Goal: Information Seeking & Learning: Learn about a topic

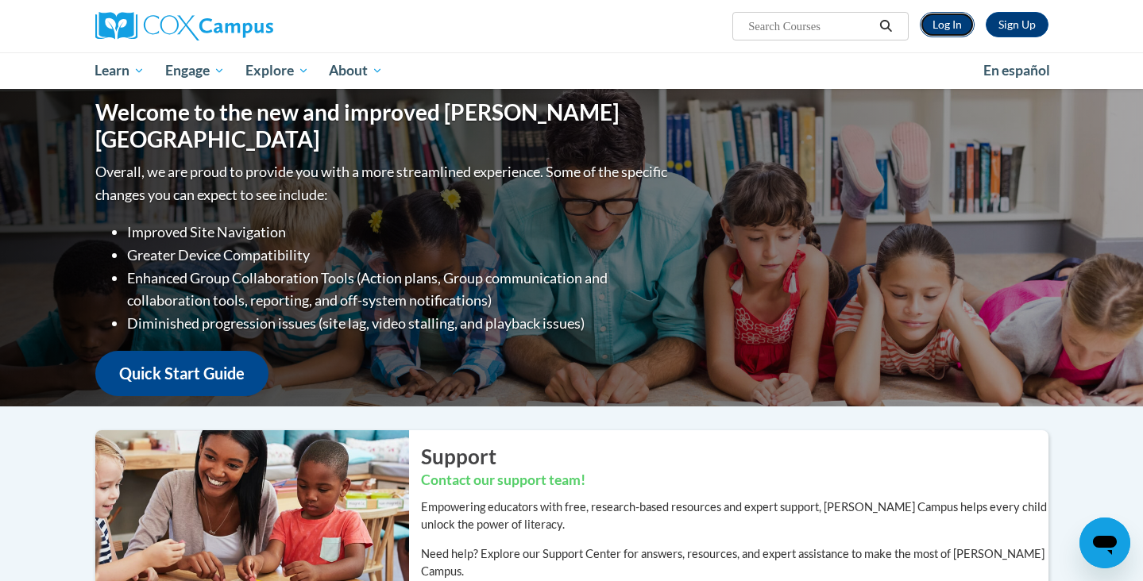
click at [952, 26] on link "Log In" at bounding box center [947, 24] width 55 height 25
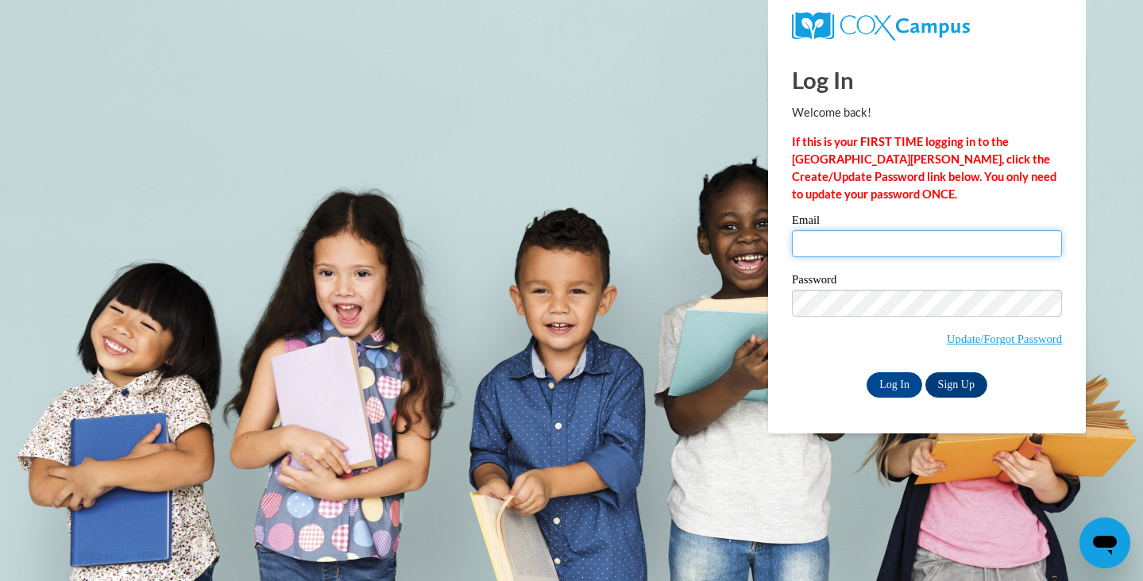
click at [887, 249] on input "Email" at bounding box center [927, 243] width 270 height 27
type input "[PERSON_NAME][EMAIL_ADDRESS][DOMAIN_NAME]"
click at [894, 373] on input "Log In" at bounding box center [895, 385] width 56 height 25
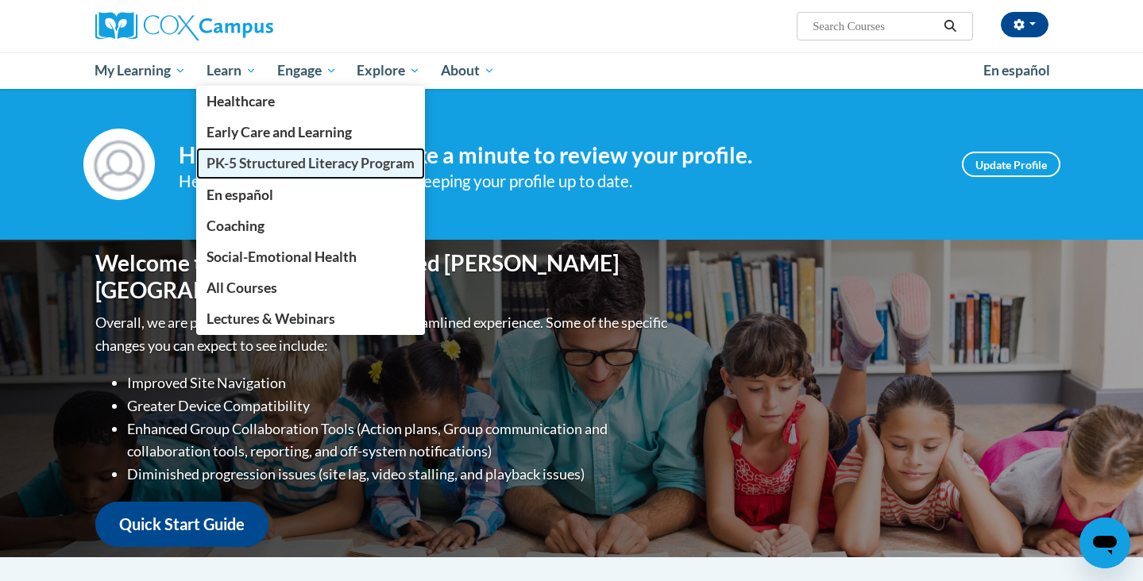
click at [285, 167] on span "PK-5 Structured Literacy Program" at bounding box center [311, 163] width 208 height 17
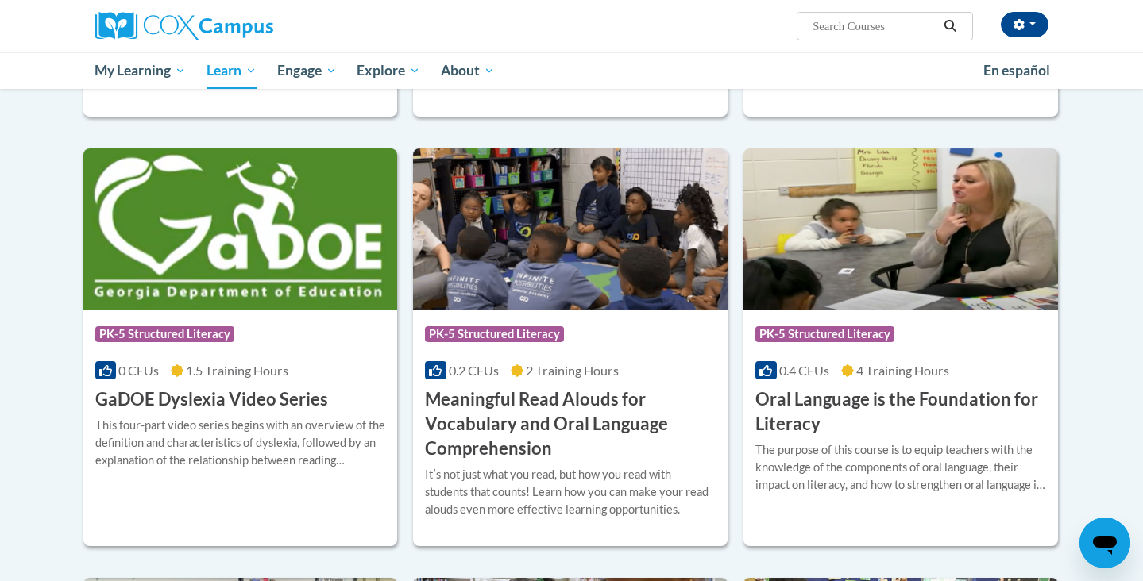
scroll to position [874, 0]
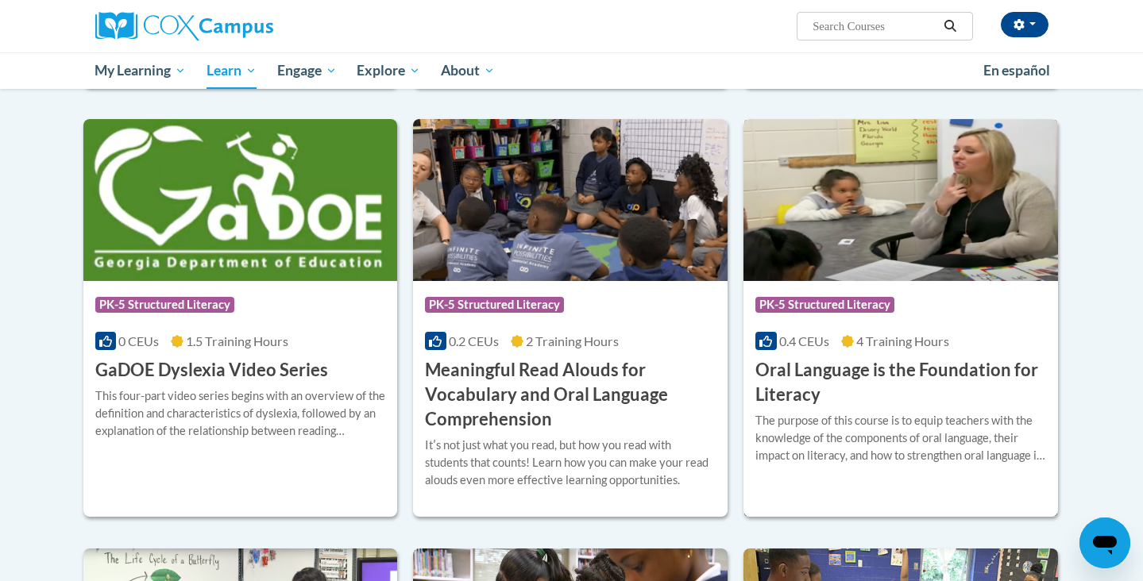
click at [828, 364] on h3 "Oral Language is the Foundation for Literacy" at bounding box center [900, 382] width 291 height 49
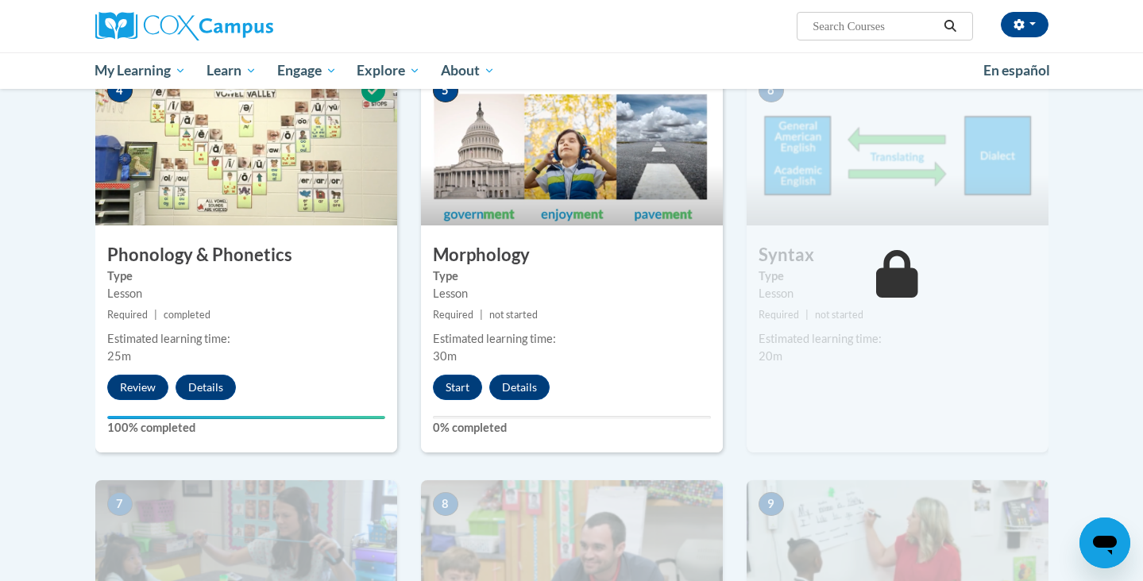
scroll to position [816, 0]
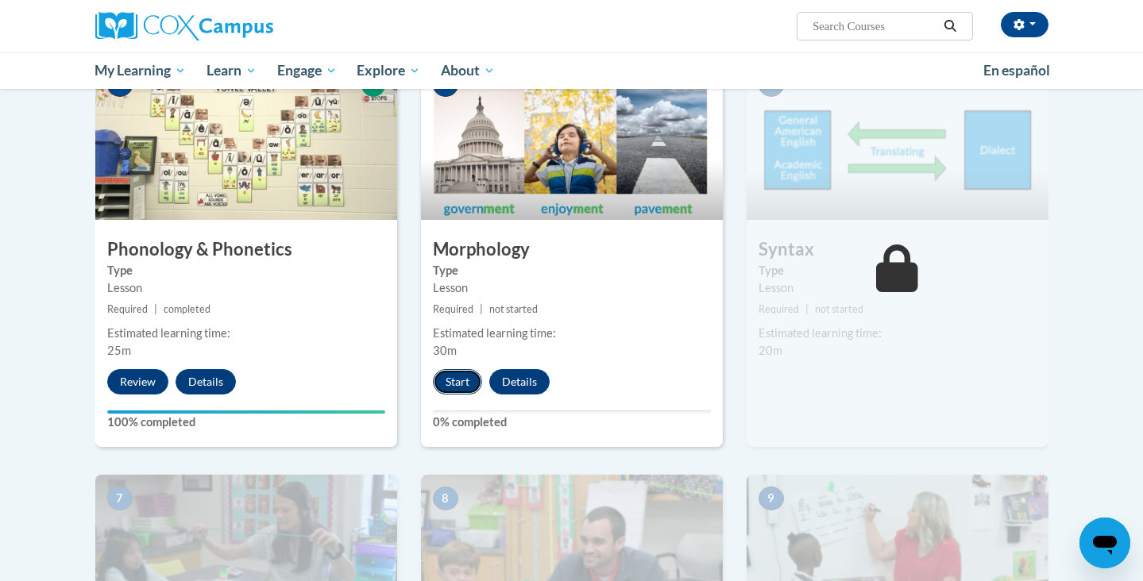
click at [472, 374] on button "Start" at bounding box center [457, 381] width 49 height 25
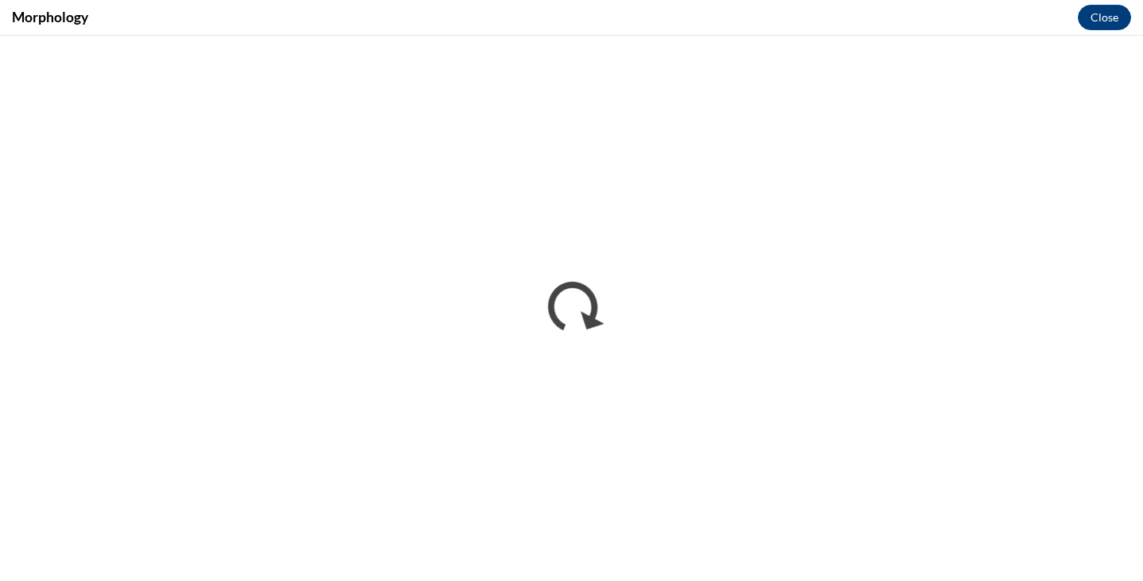
scroll to position [0, 0]
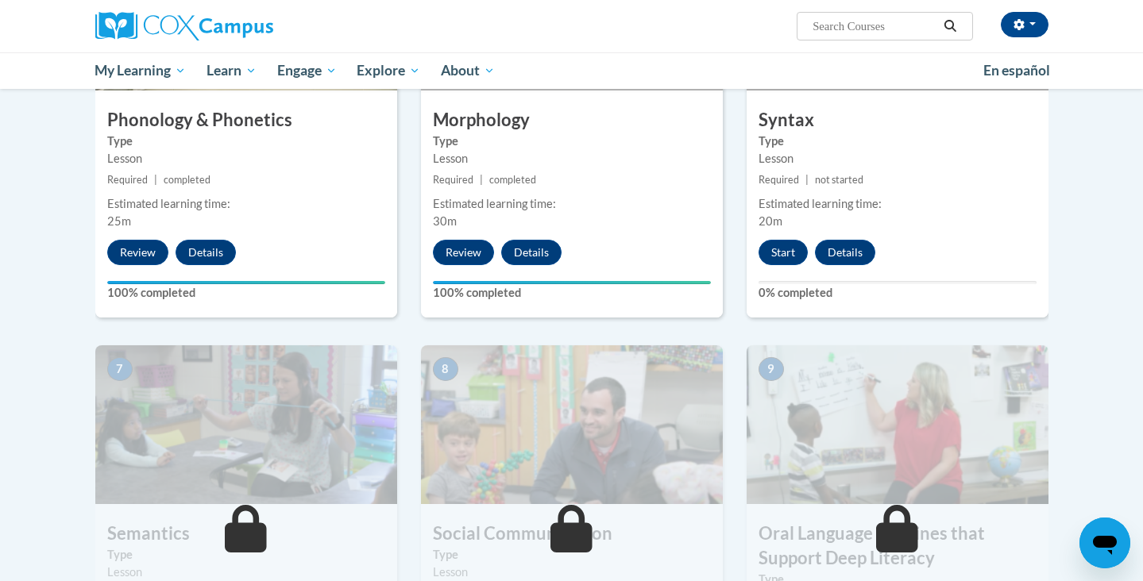
scroll to position [883, 0]
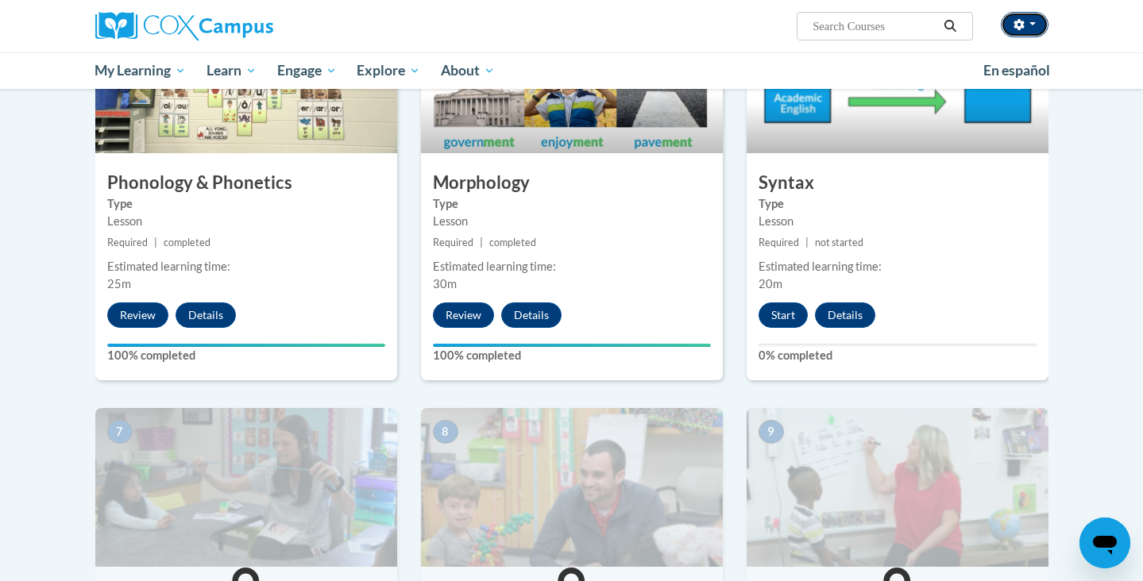
click at [1033, 21] on button "button" at bounding box center [1025, 24] width 48 height 25
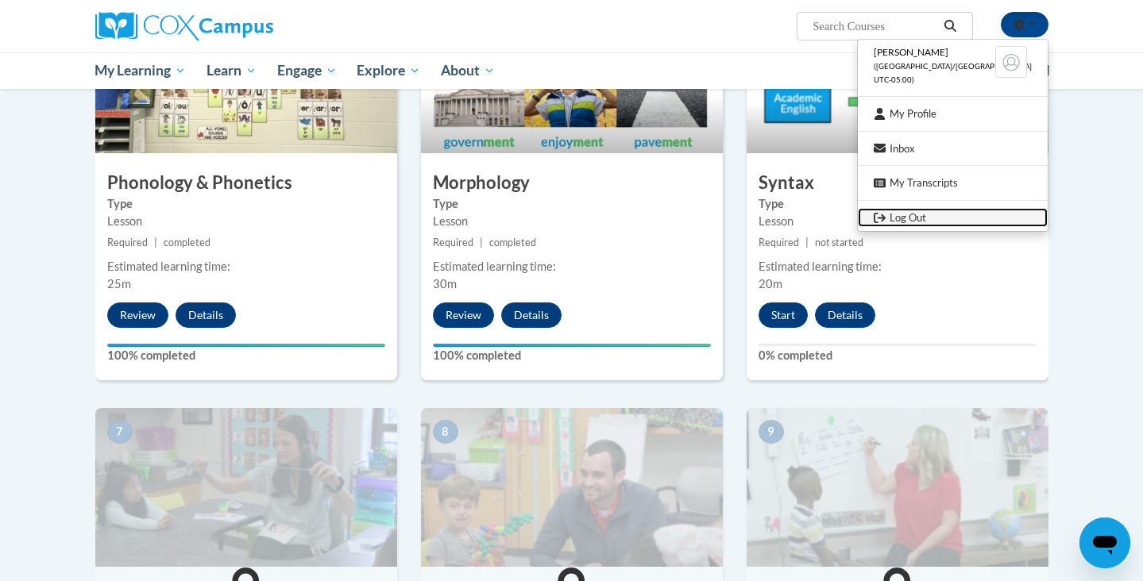
click at [970, 218] on link "Log Out" at bounding box center [953, 218] width 190 height 20
